Goal: Task Accomplishment & Management: Manage account settings

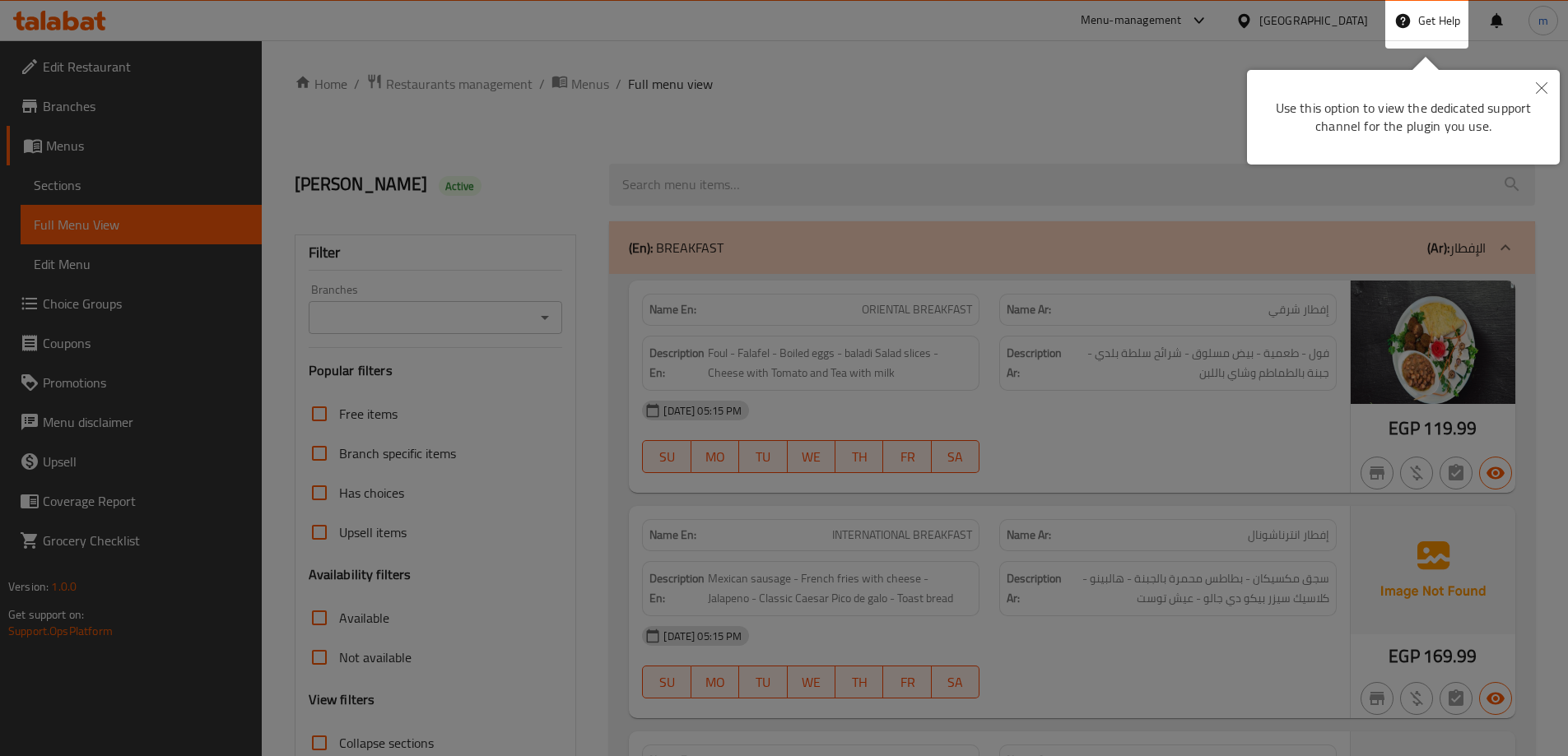
drag, startPoint x: 1559, startPoint y: 89, endPoint x: 1484, endPoint y: 81, distance: 75.4
click at [1557, 89] on button "Close" at bounding box center [1542, 89] width 36 height 38
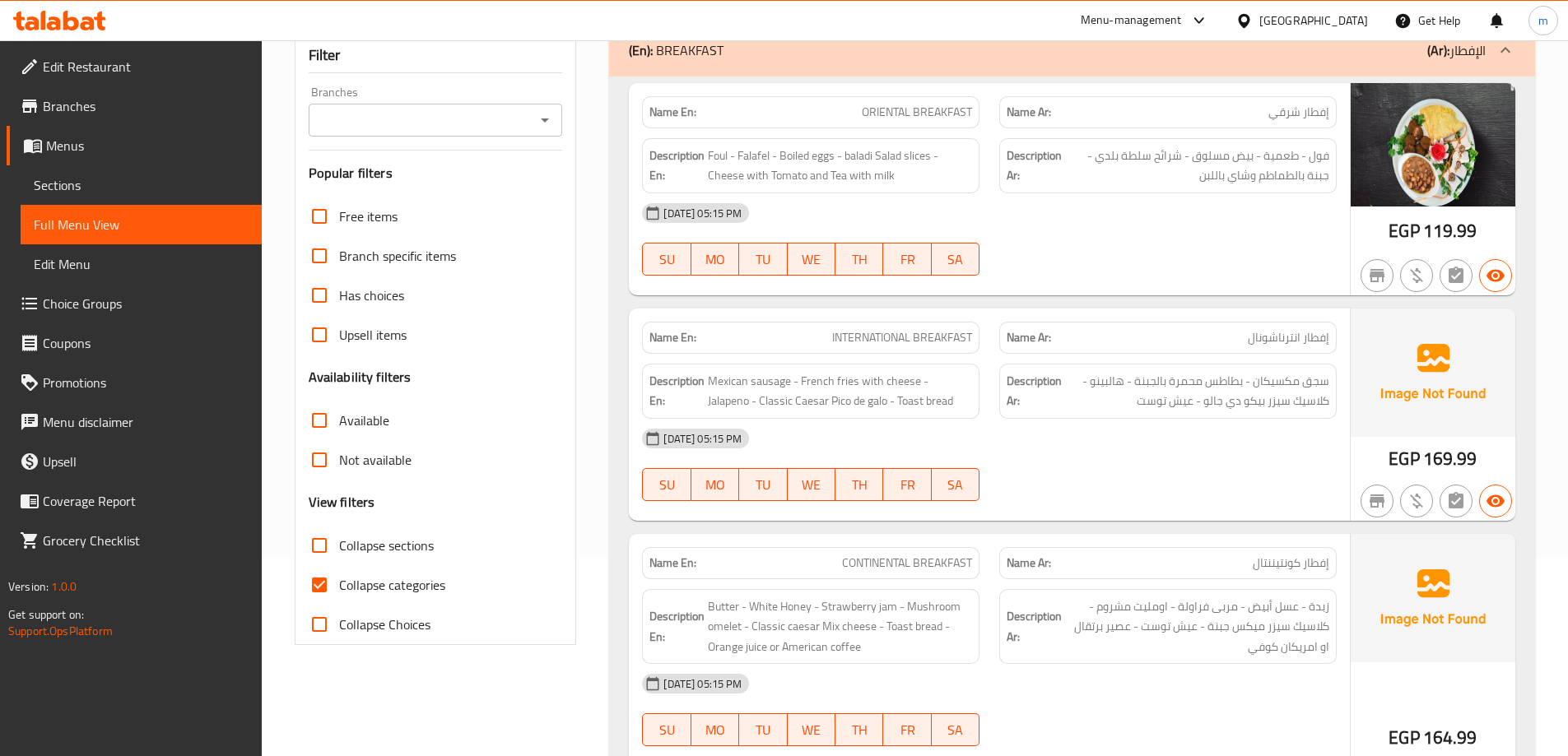
scroll to position [82, 0]
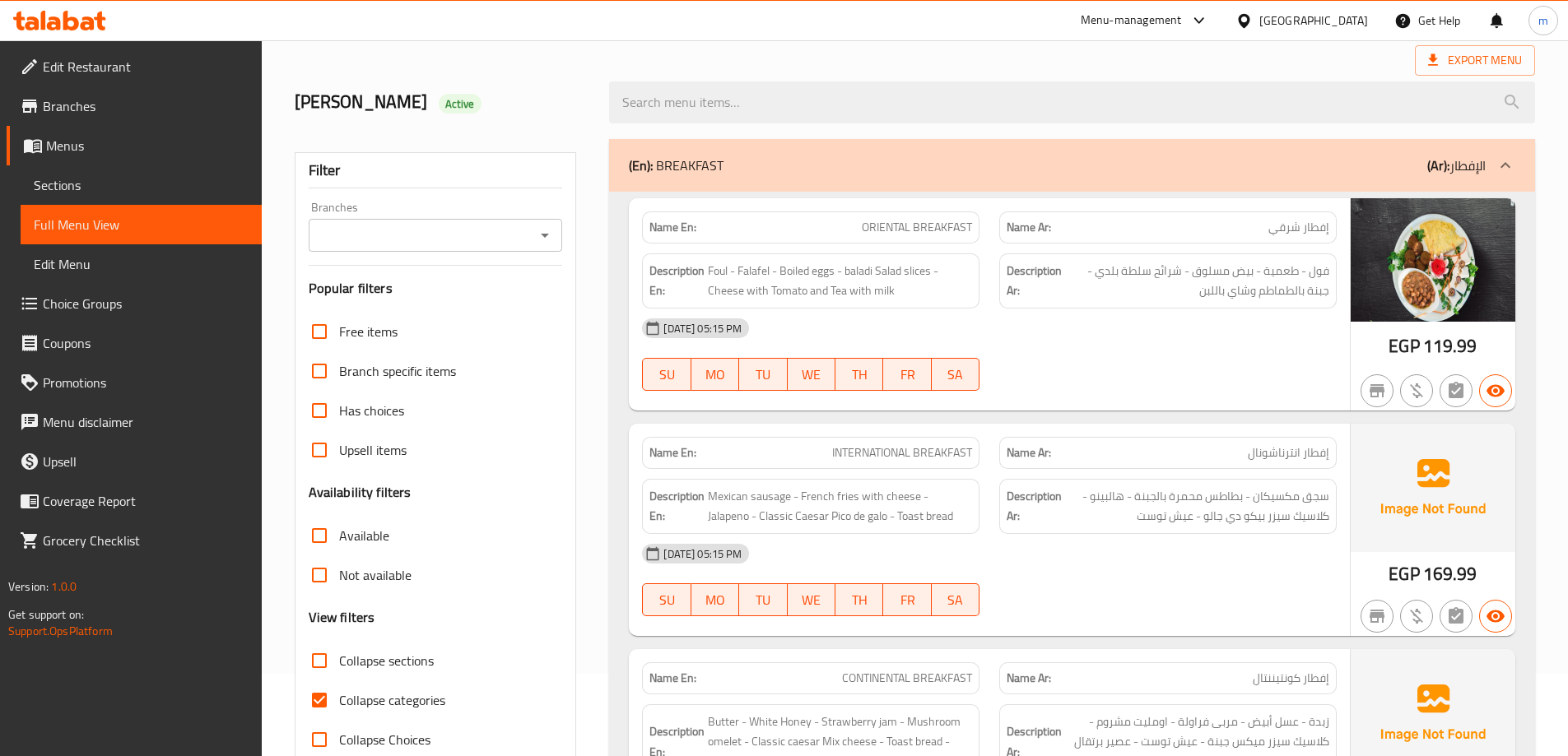
click at [1470, 157] on p "(Ar): الإفطار" at bounding box center [1456, 164] width 59 height 19
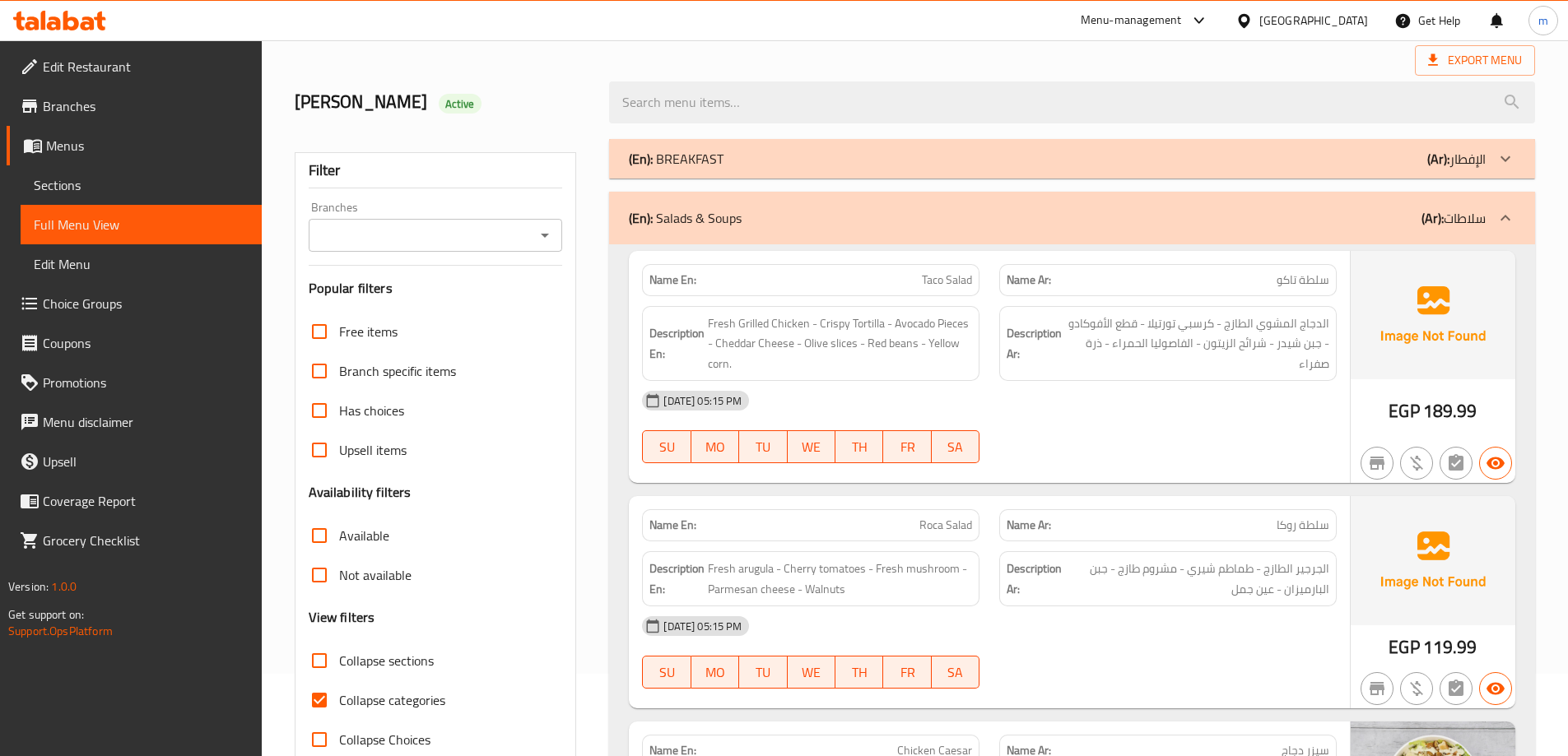
click at [1485, 228] on p "(Ar): سلاطات" at bounding box center [1454, 218] width 64 height 19
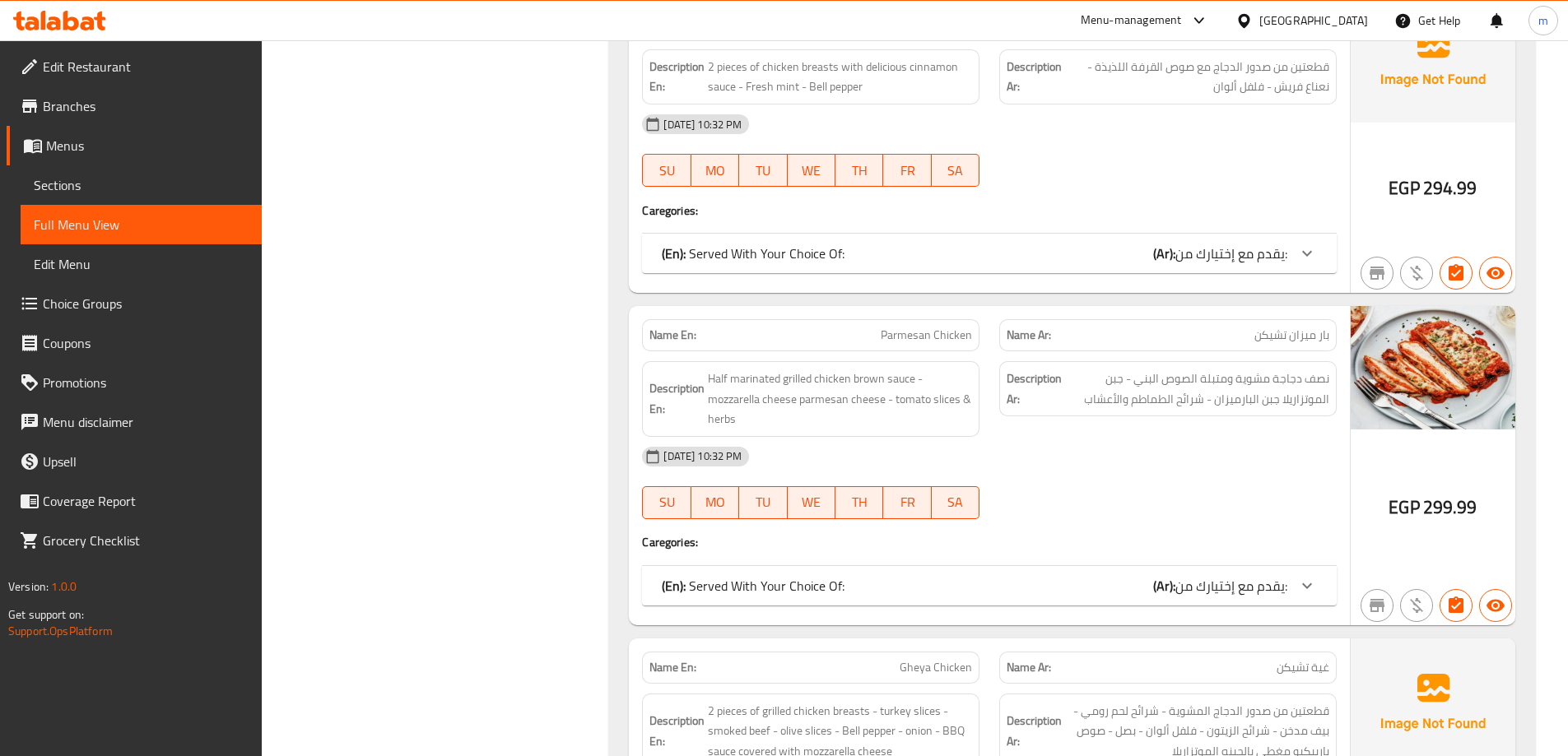
scroll to position [10285, 0]
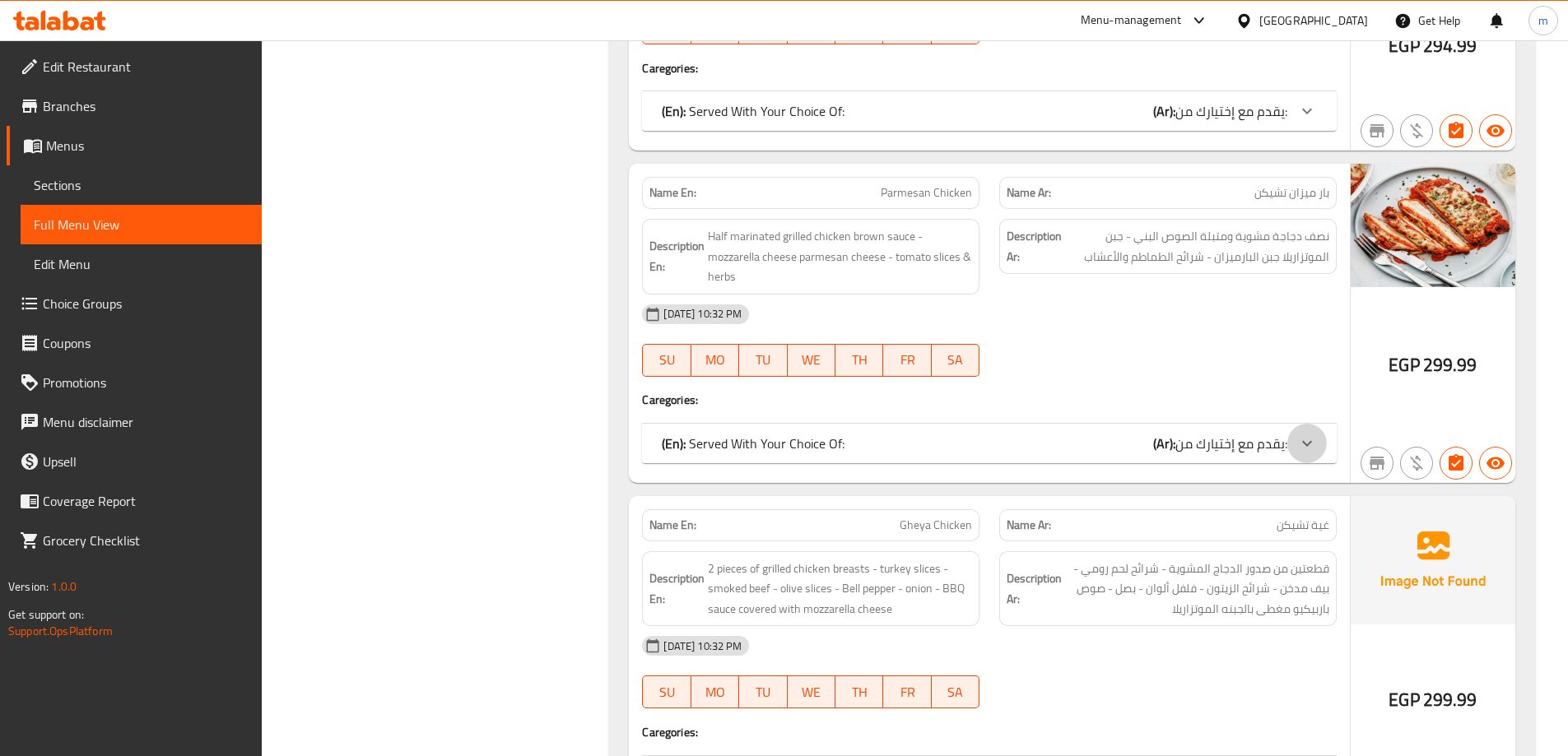
click at [1309, 431] on div at bounding box center [1307, 443] width 40 height 40
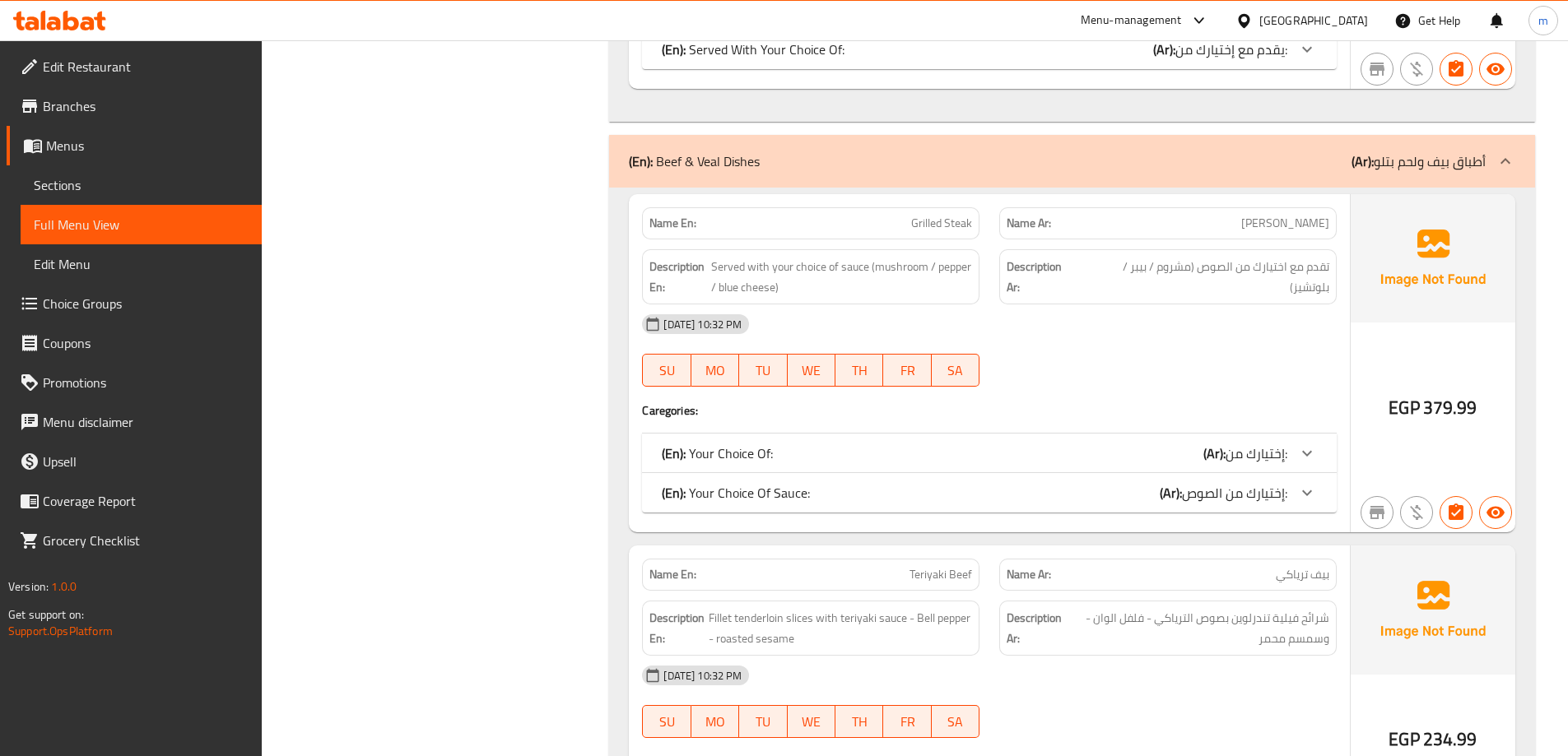
scroll to position [11602, 0]
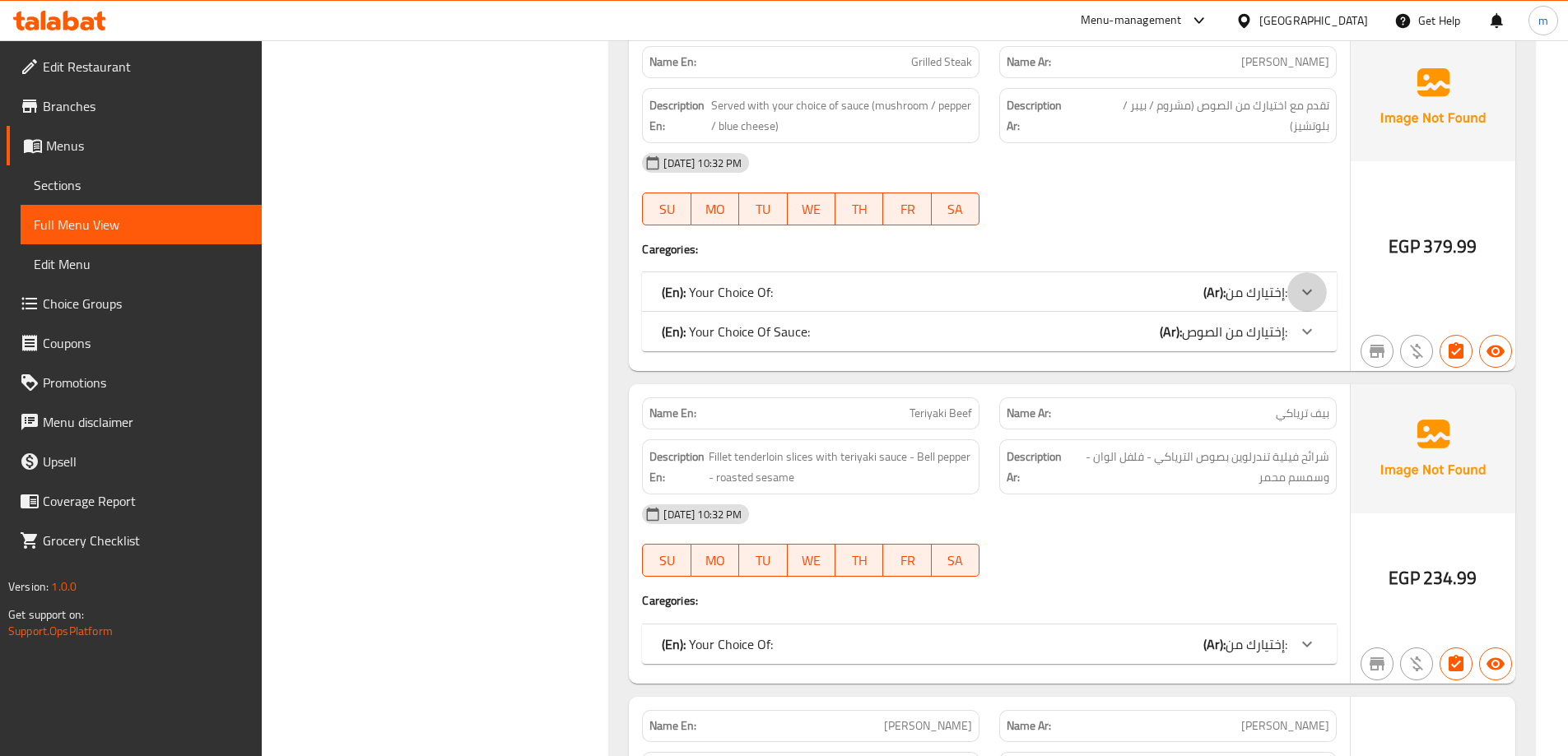
click at [1288, 286] on div at bounding box center [1307, 292] width 40 height 40
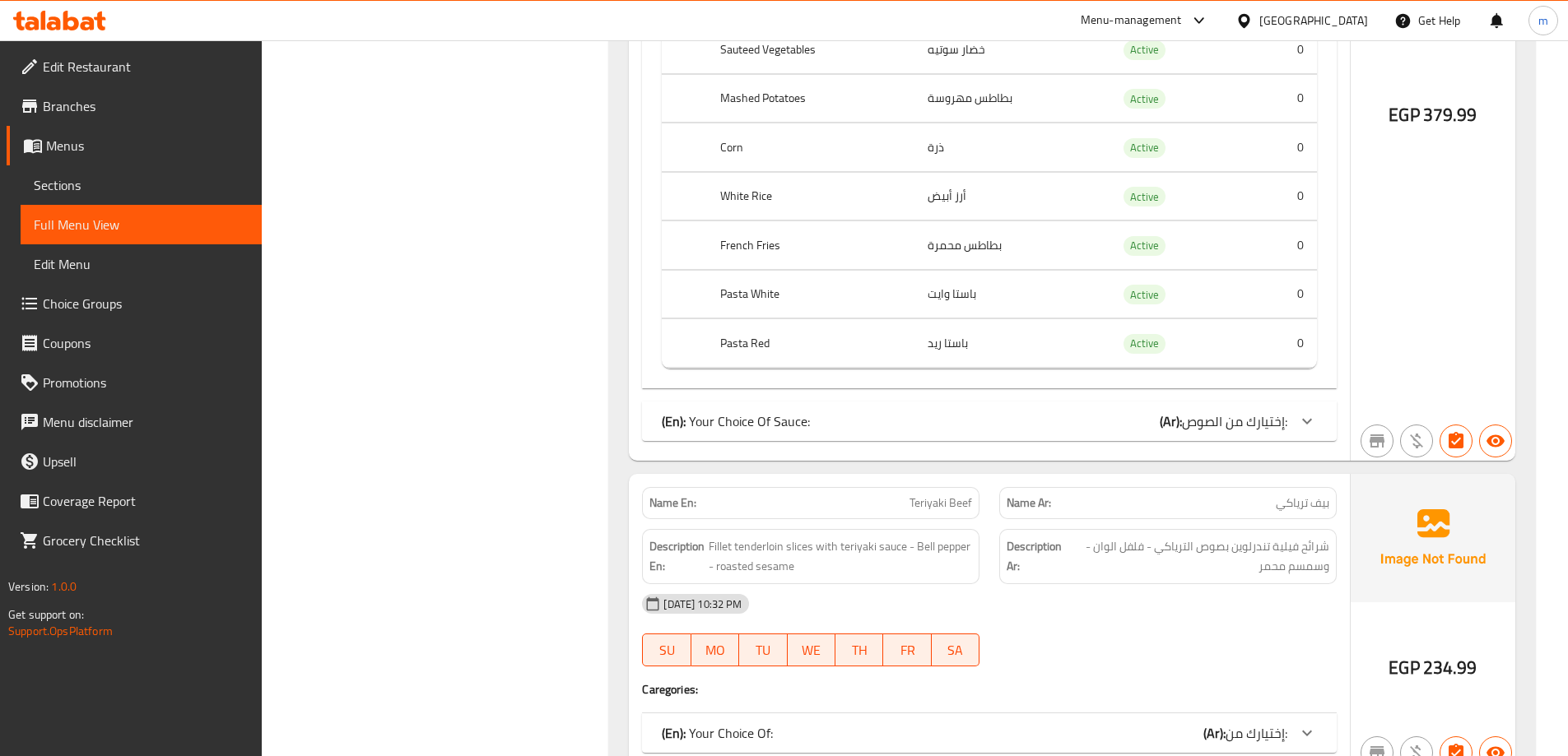
scroll to position [12095, 0]
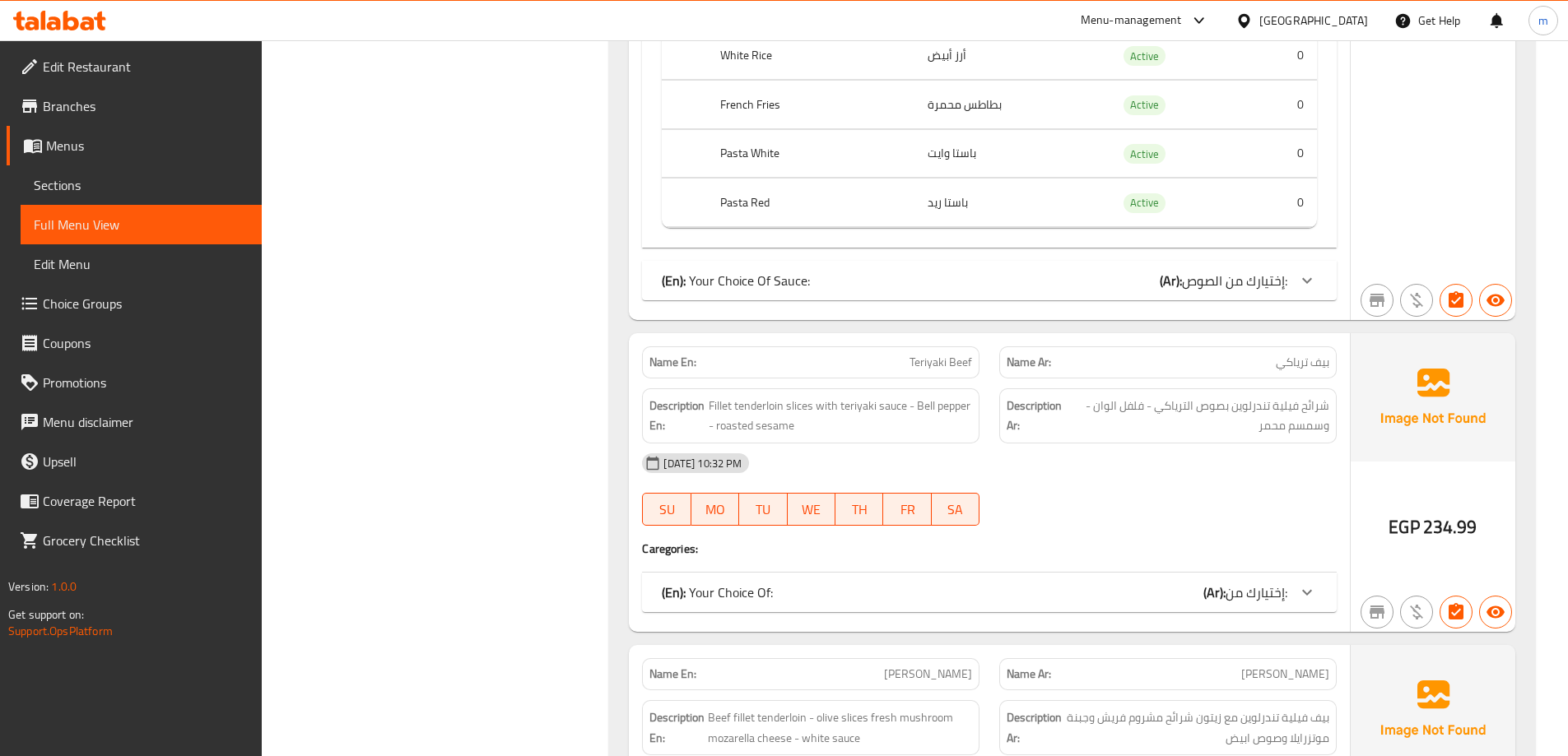
click at [1306, 286] on icon at bounding box center [1307, 280] width 20 height 19
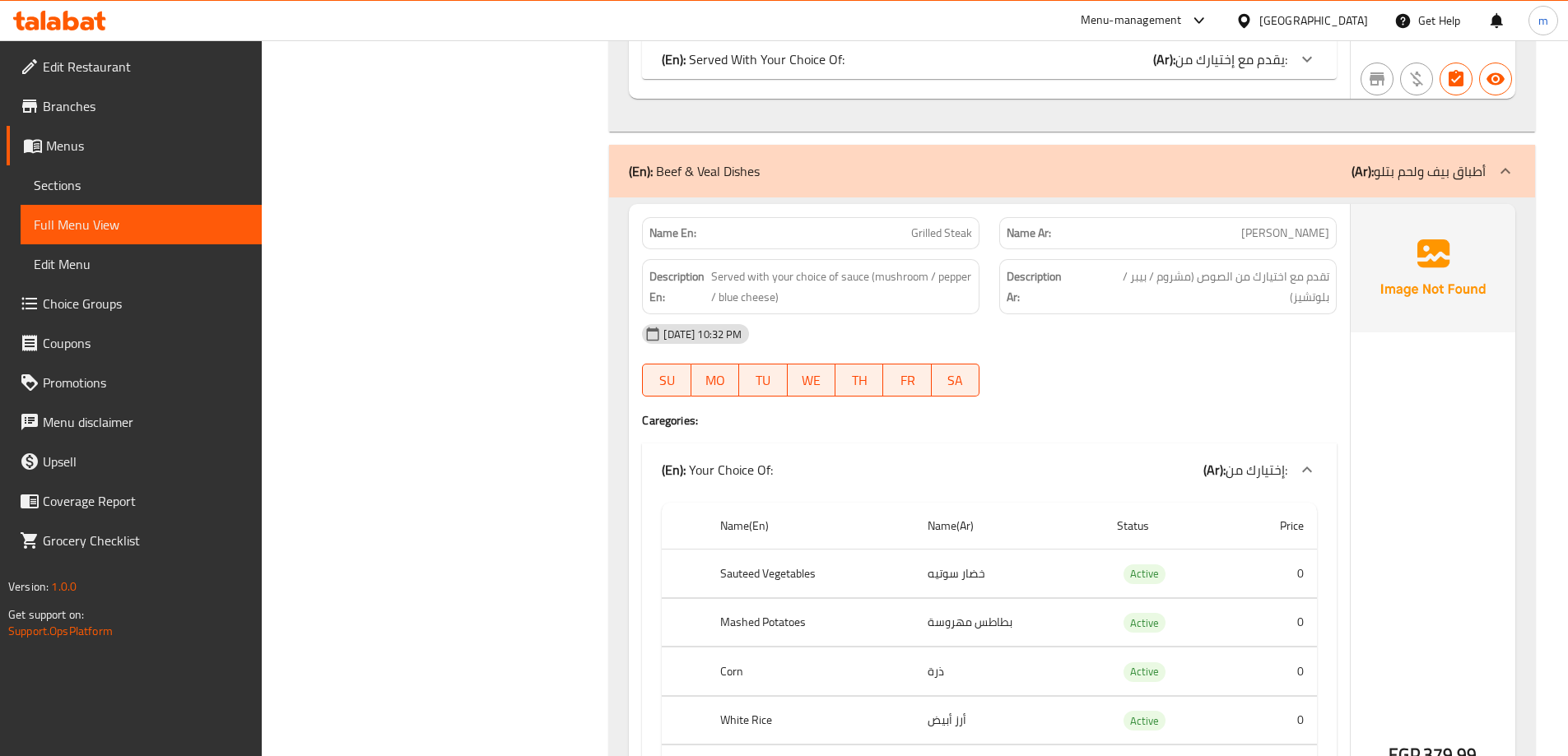
scroll to position [11354, 0]
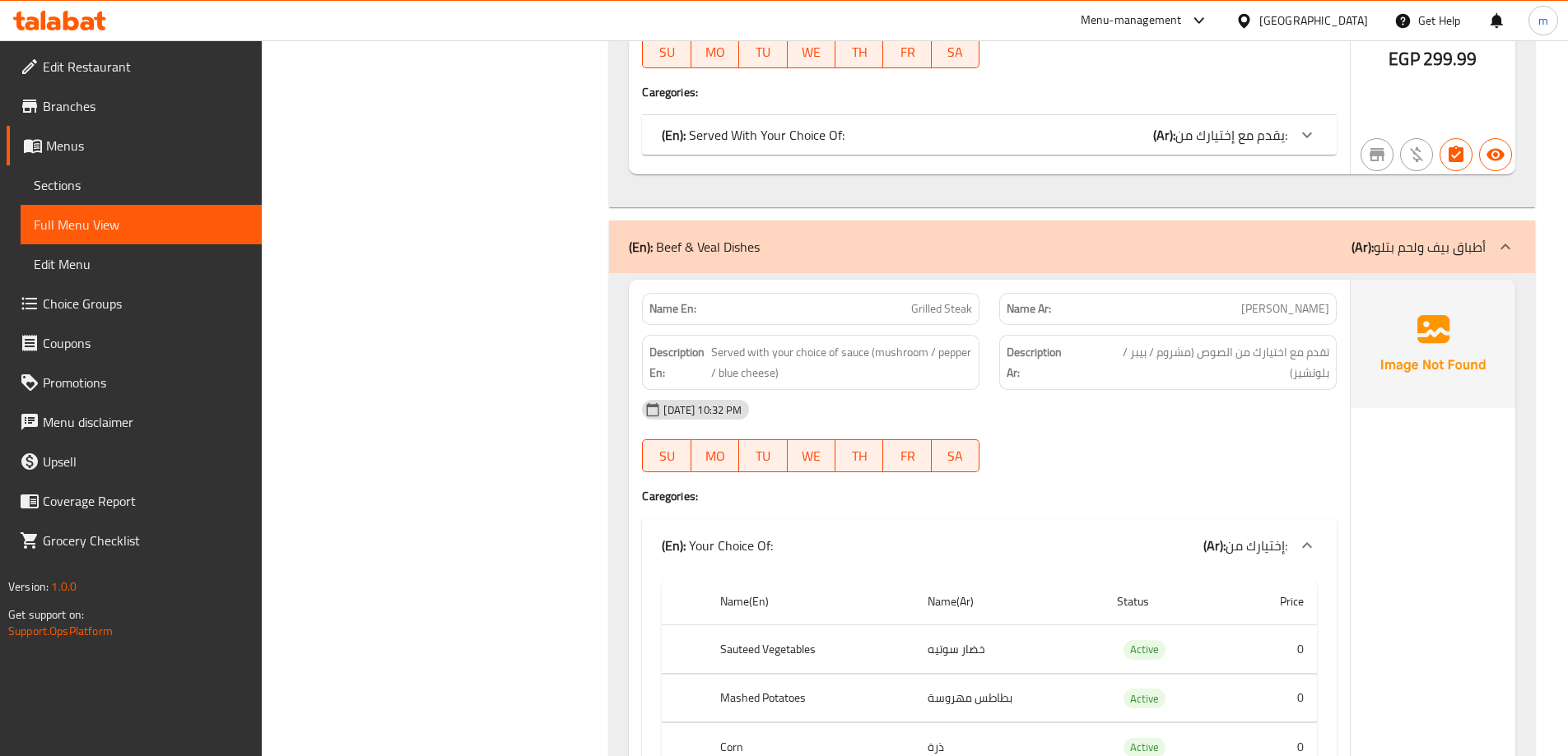
click at [940, 320] on div "Name En: Grilled Steak" at bounding box center [811, 309] width 338 height 32
copy span "Grilled Steak"
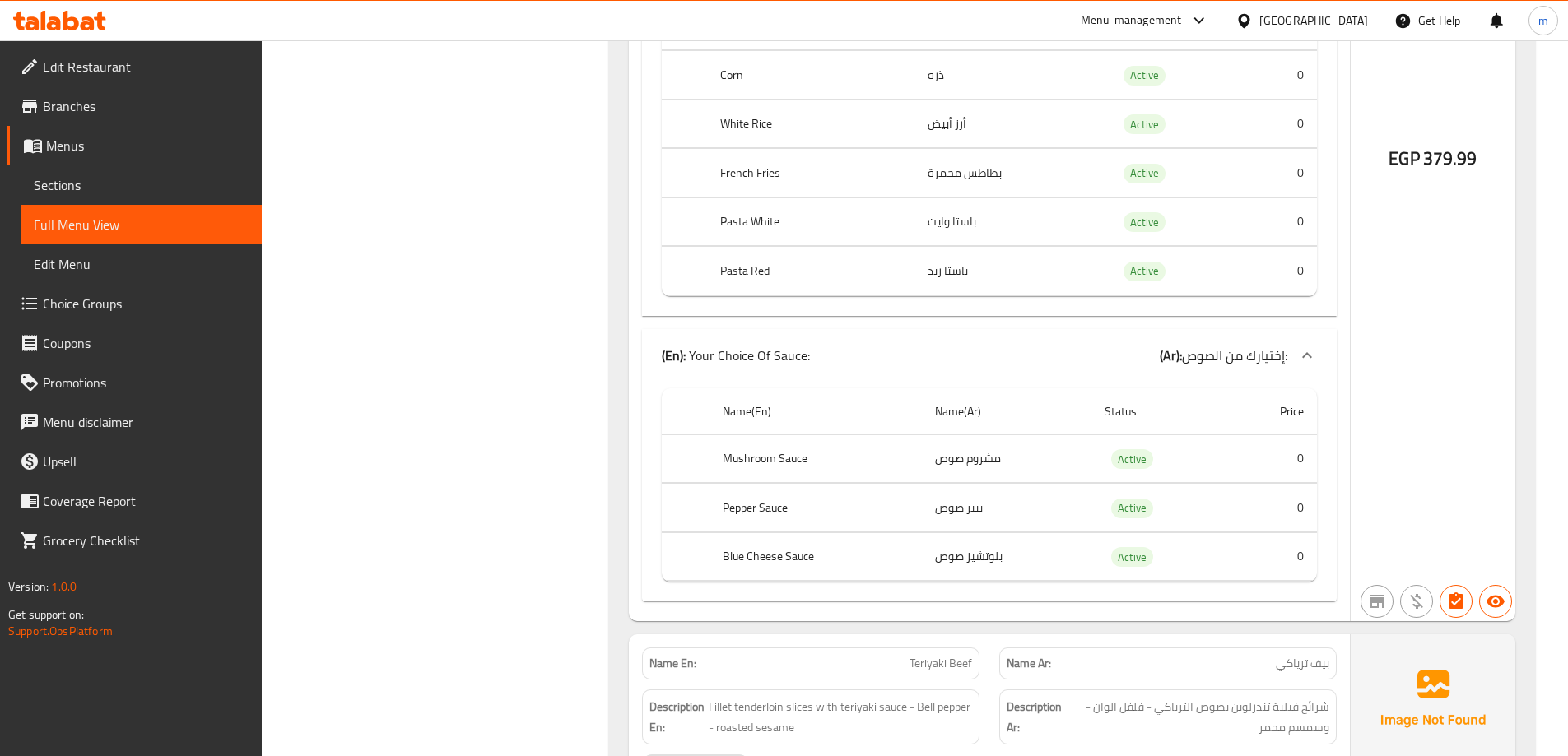
scroll to position [12191, 0]
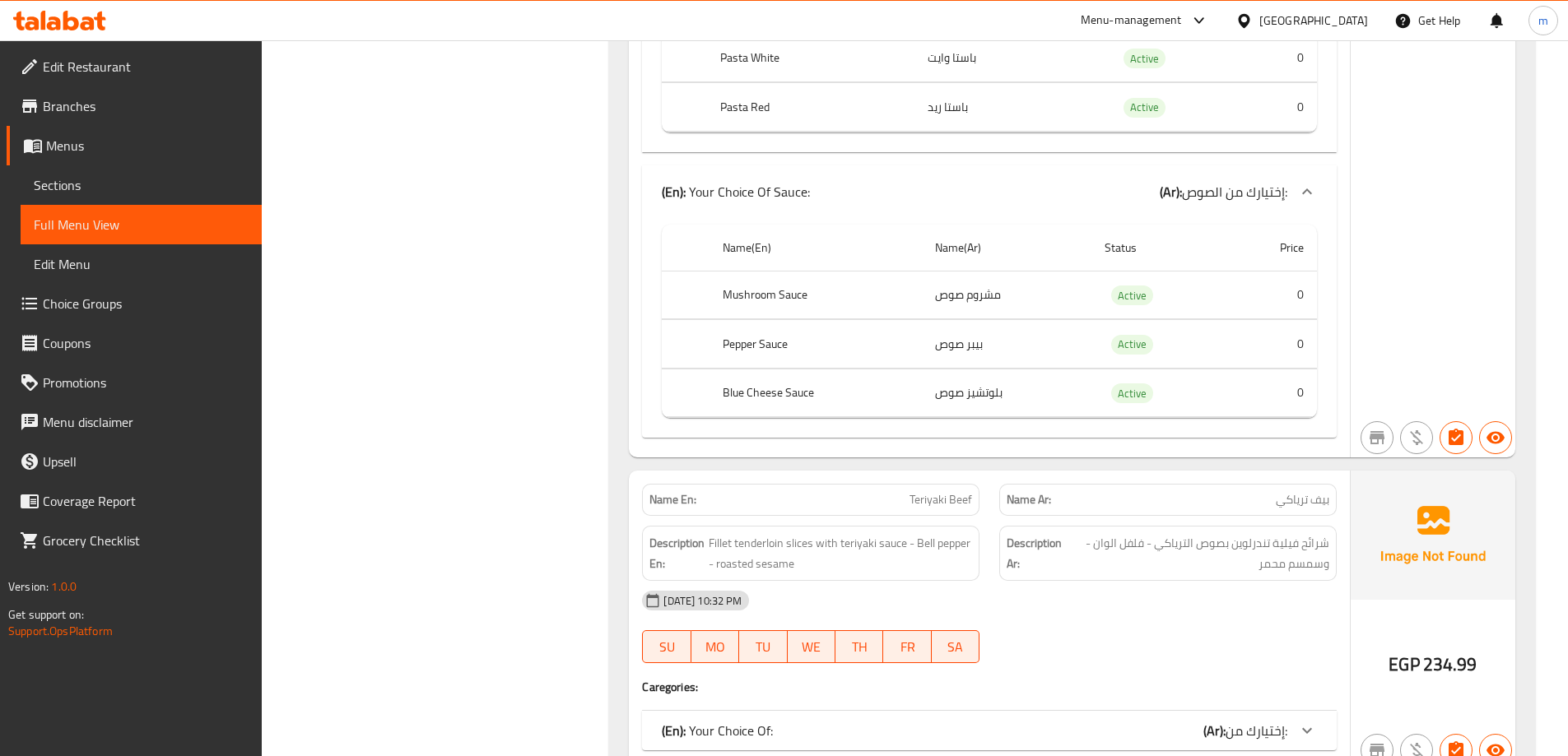
click at [781, 392] on th "Blue Cheese Sauce" at bounding box center [816, 392] width 212 height 48
copy th "Blue Cheese Sauce"
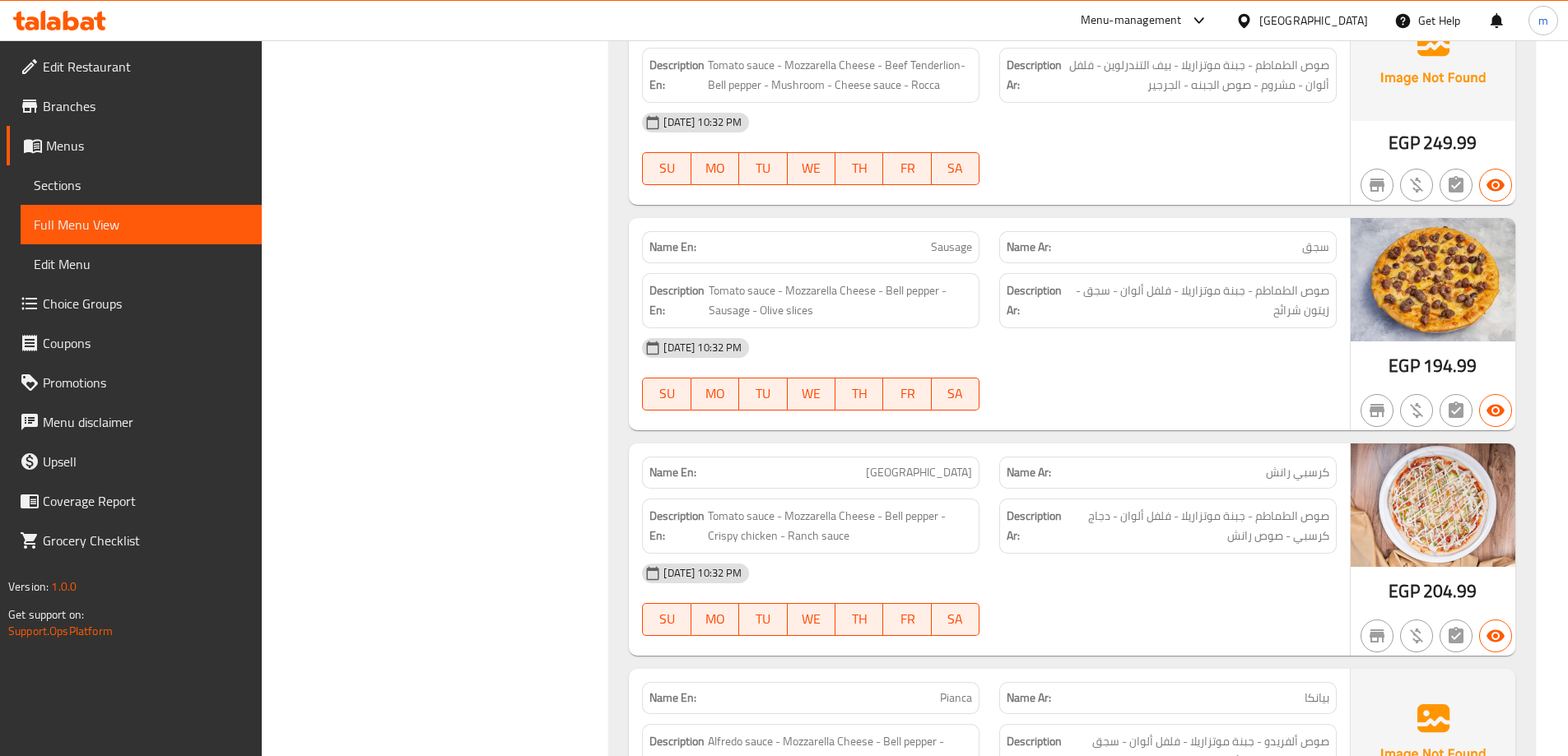
scroll to position [7927, 0]
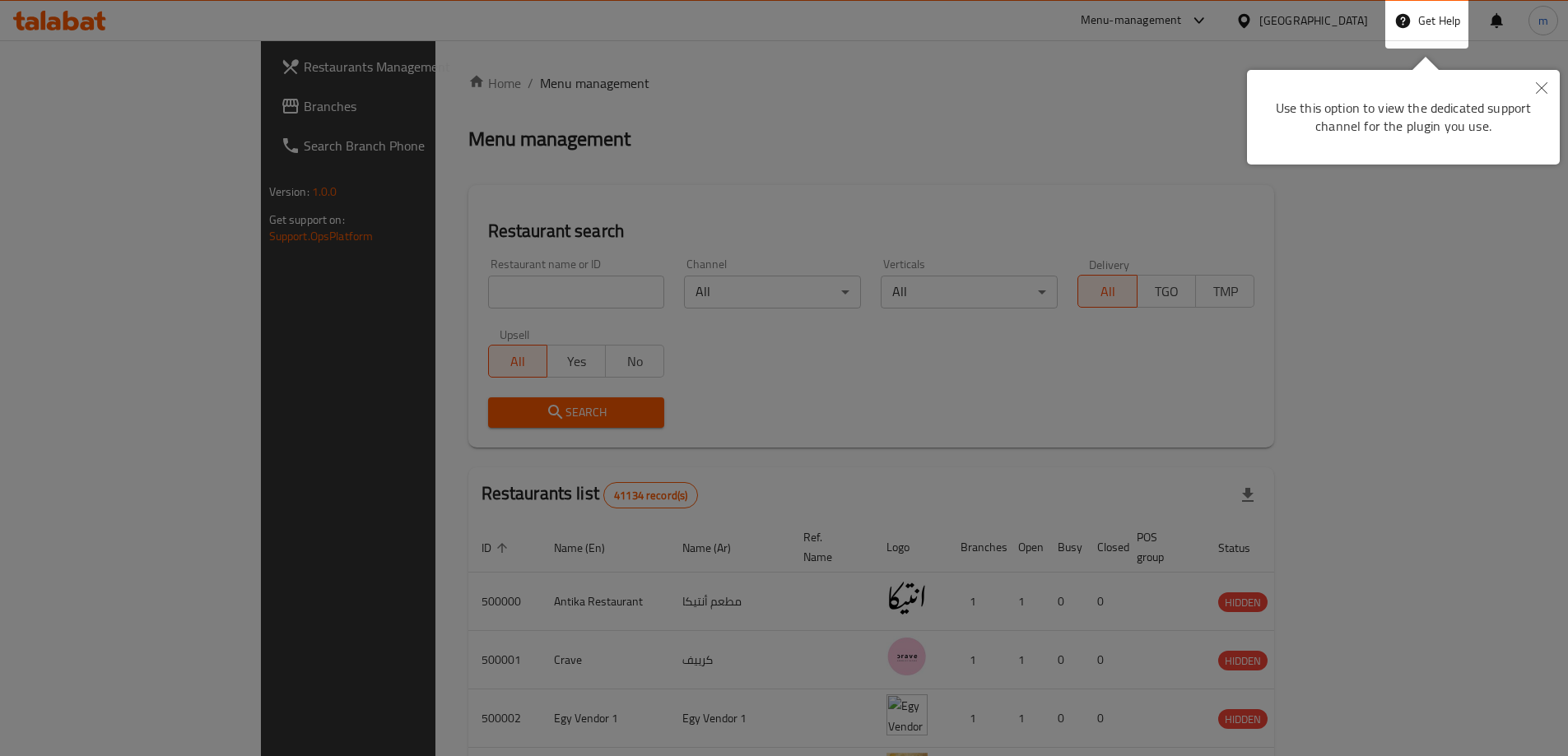
click at [1548, 83] on button "Close" at bounding box center [1542, 89] width 36 height 38
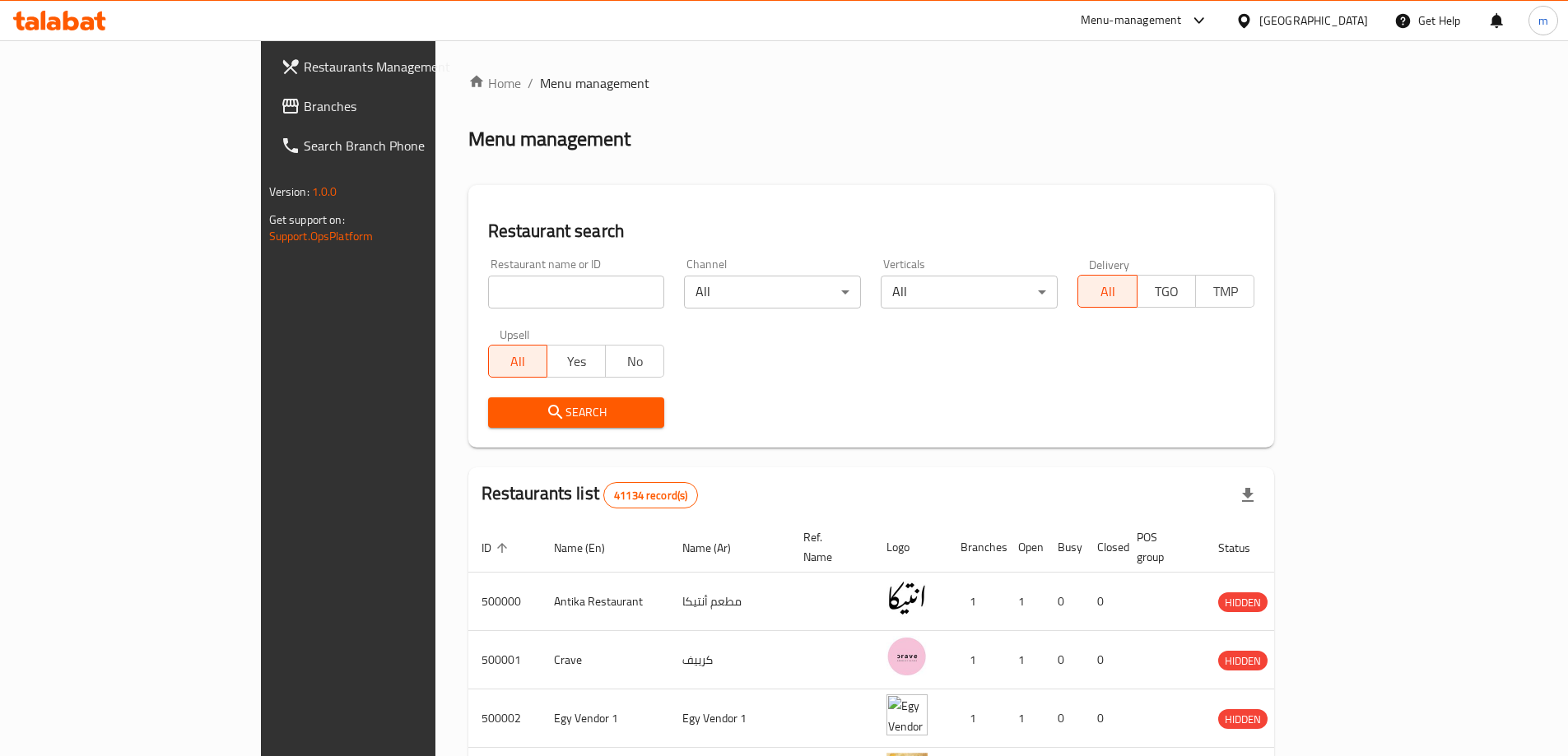
click at [268, 118] on link "Branches" at bounding box center [395, 106] width 255 height 40
